Goal: Find specific page/section: Find specific page/section

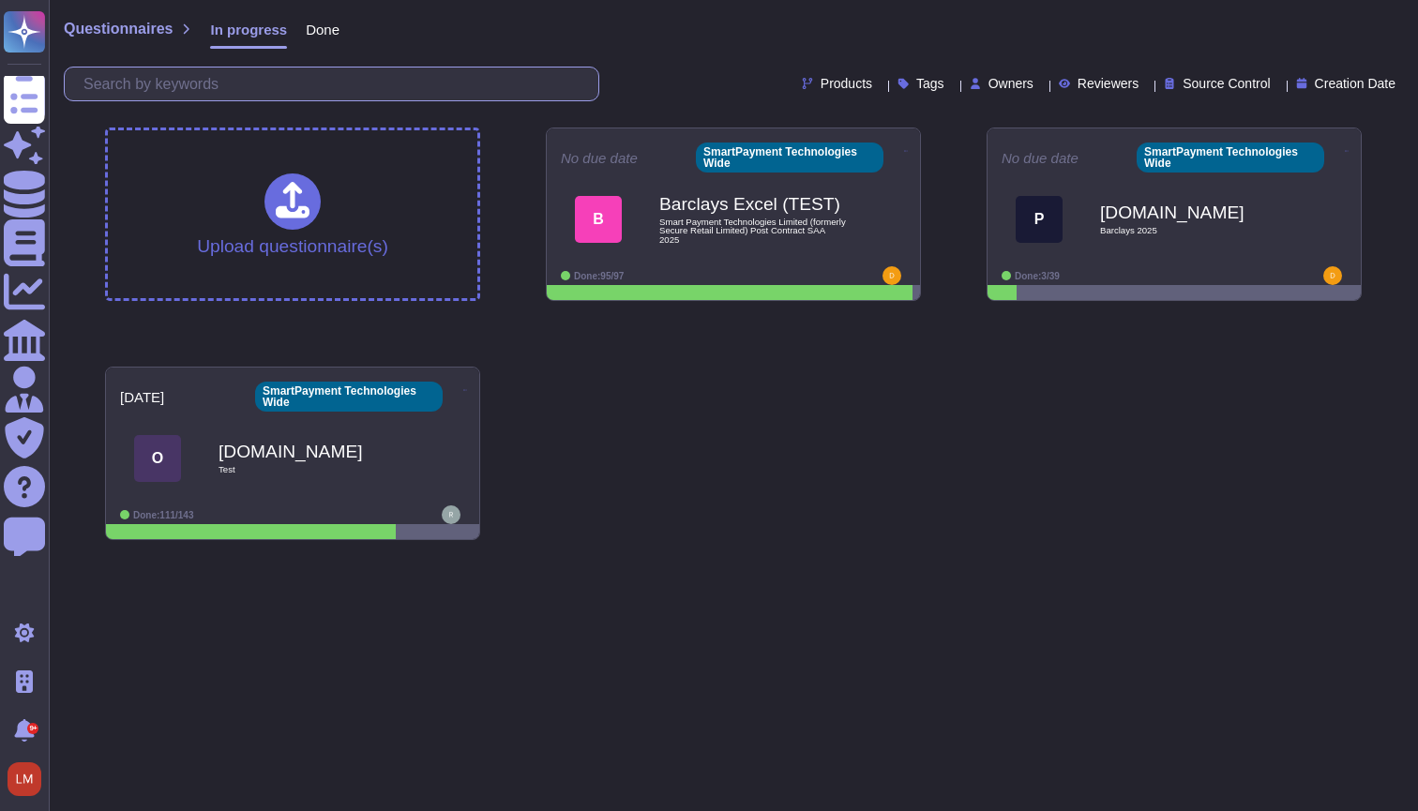
click at [405, 94] on input "text" at bounding box center [336, 84] width 524 height 33
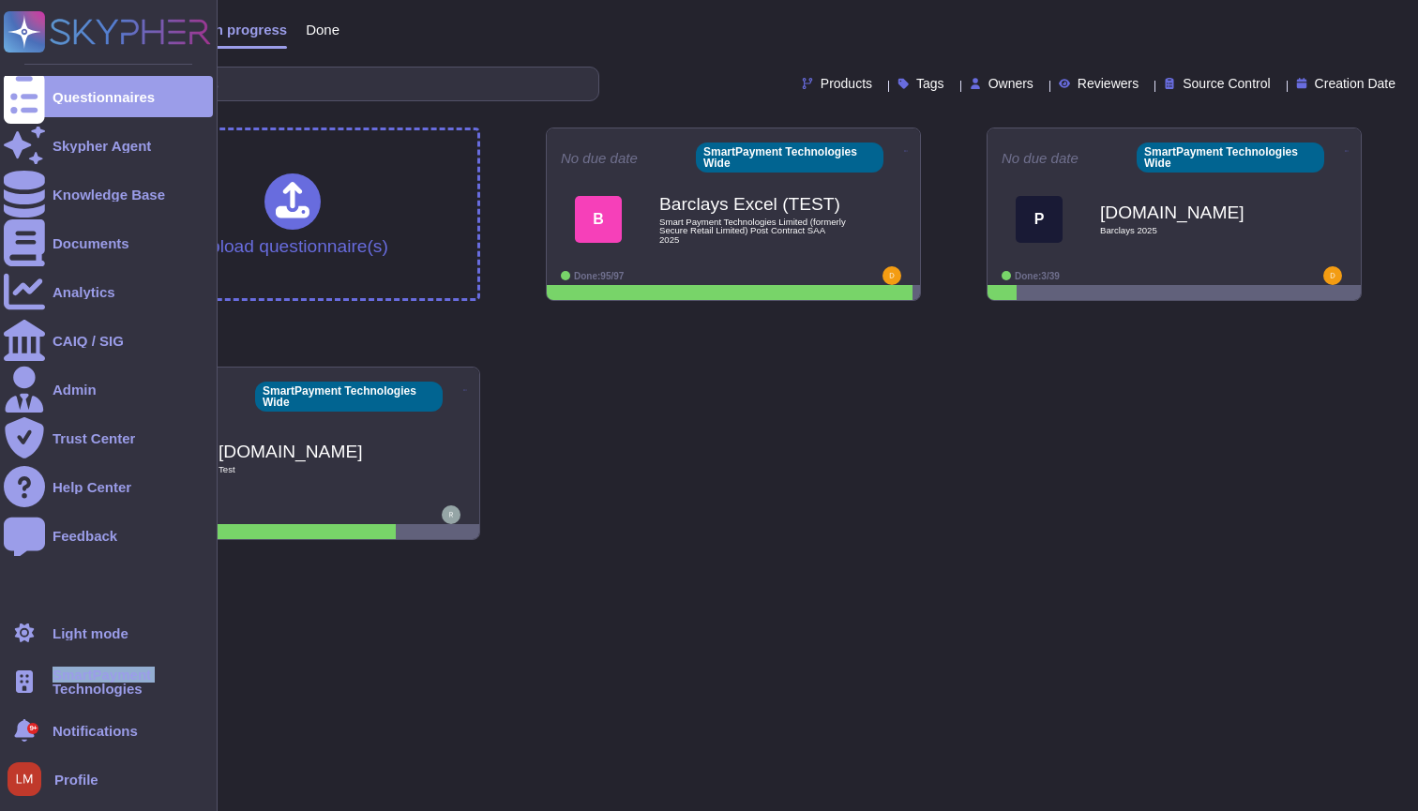
click at [45, 684] on div "SmartPayment Technologies" at bounding box center [108, 681] width 209 height 41
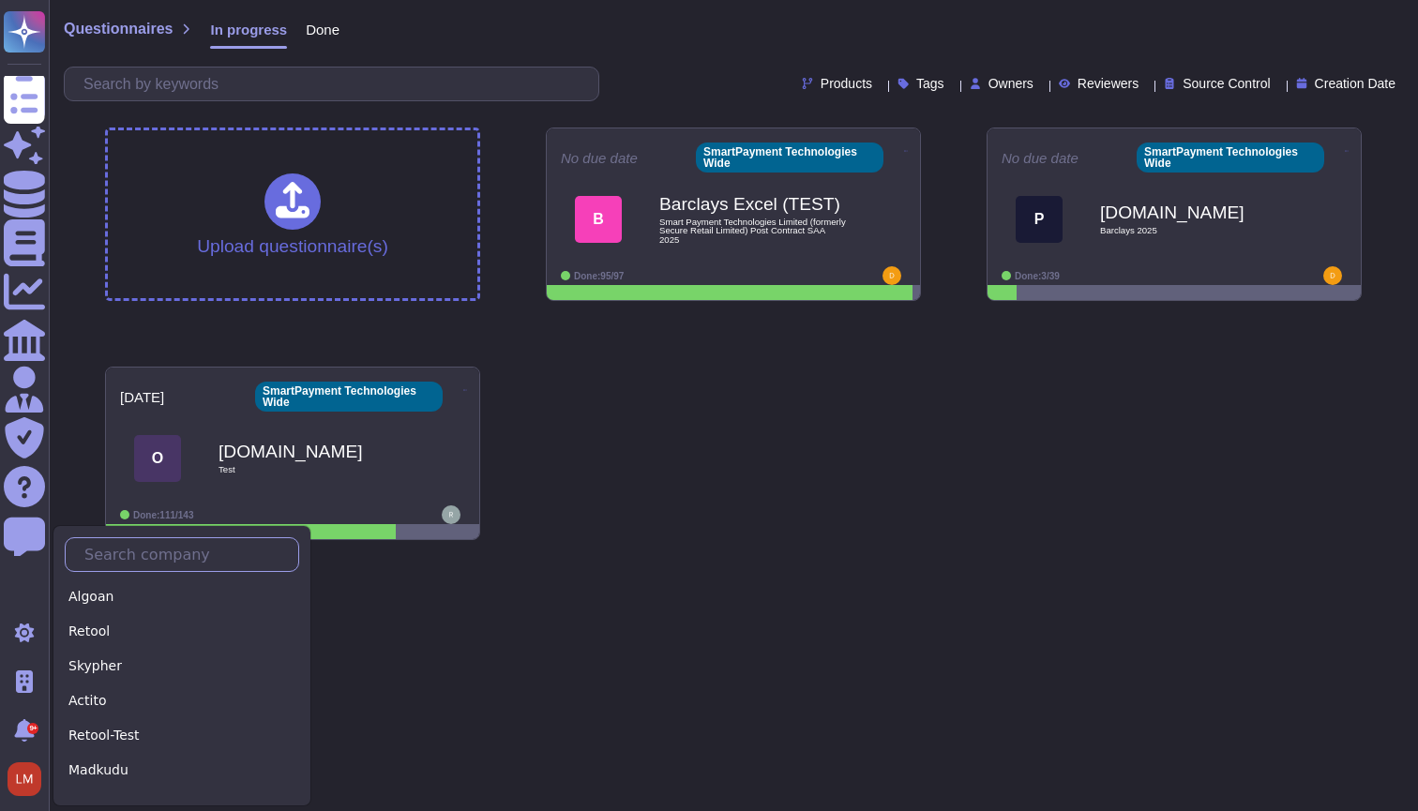
click at [157, 554] on input "text" at bounding box center [186, 554] width 223 height 33
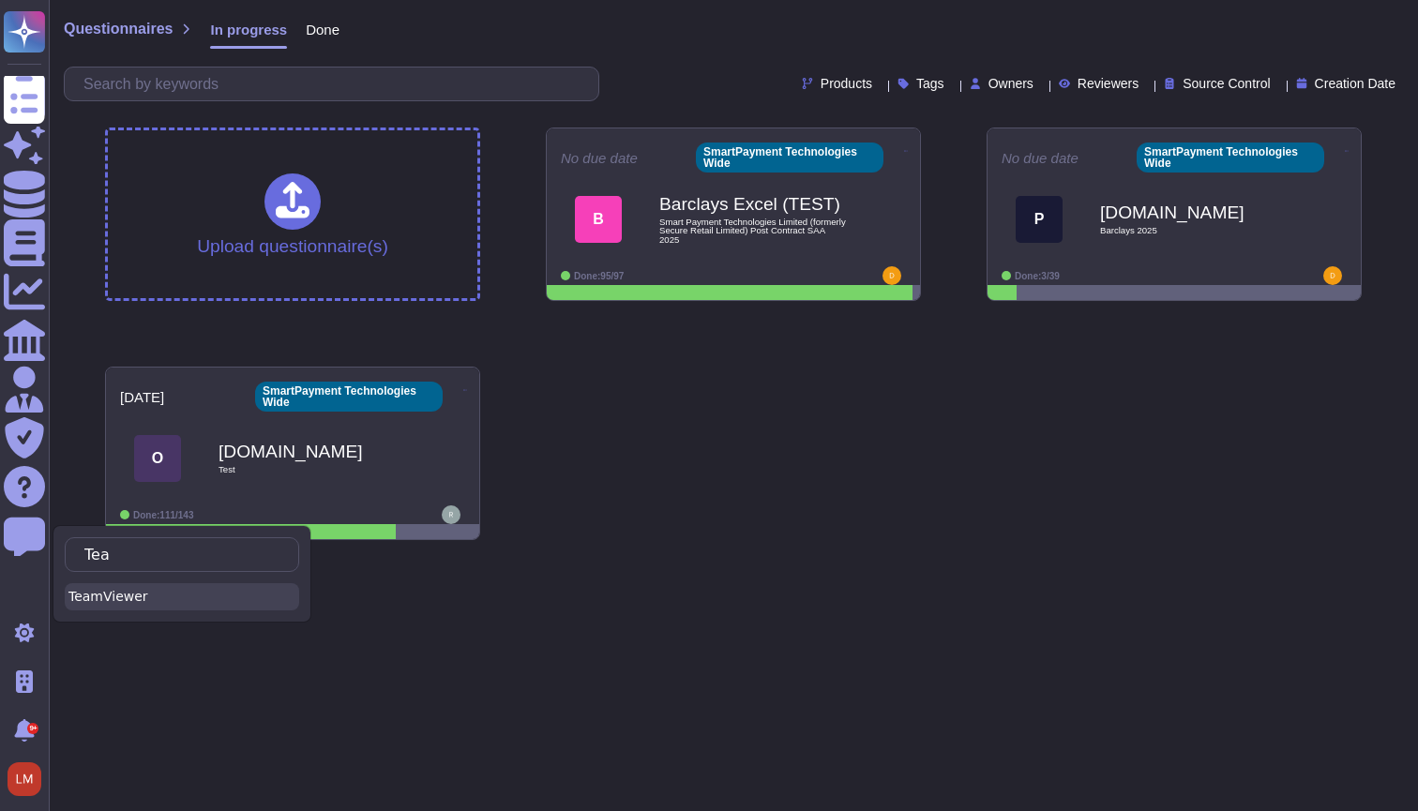
type input "Tea"
click at [156, 591] on div "TeamViewer" at bounding box center [182, 596] width 234 height 27
